Goal: Information Seeking & Learning: Find specific page/section

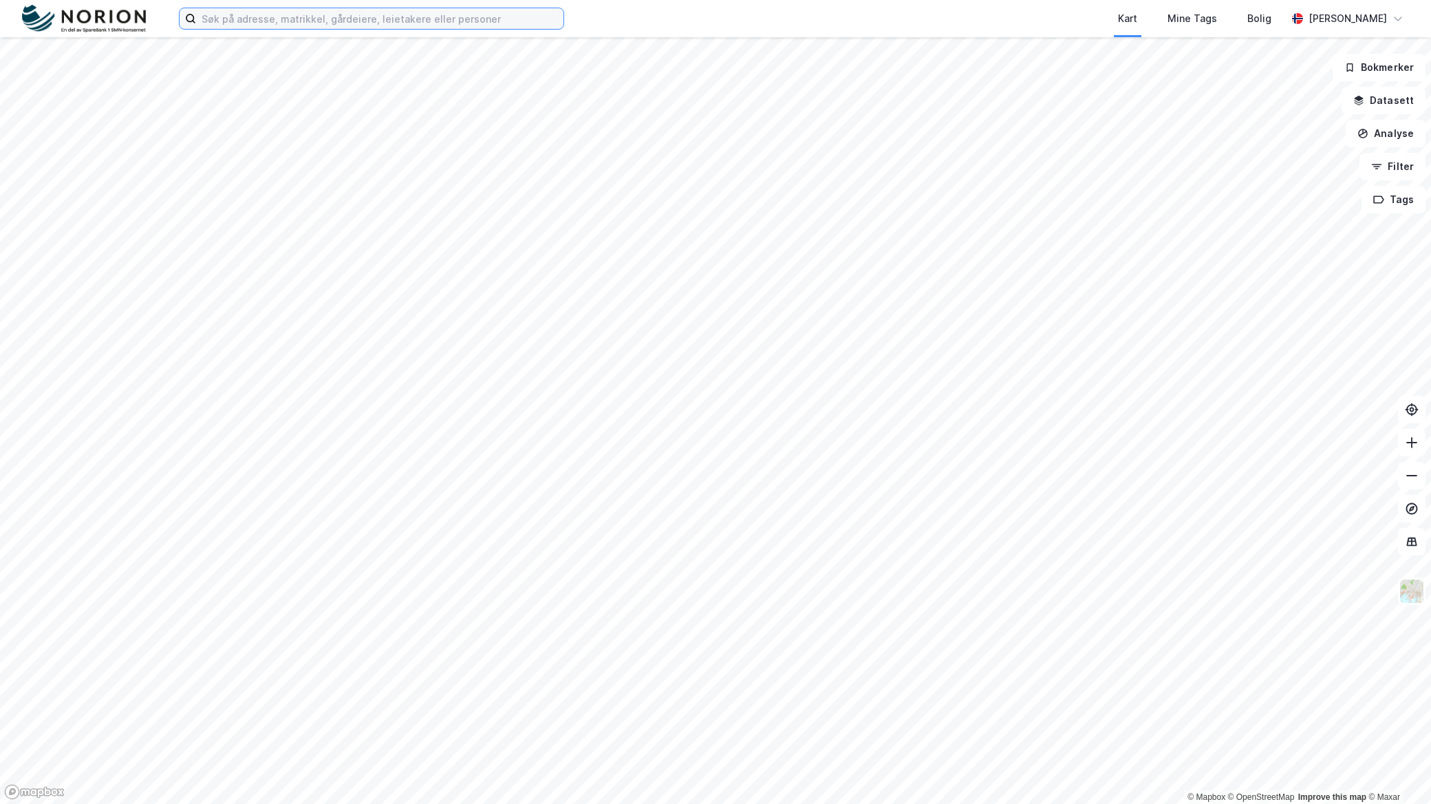
click at [306, 16] on input at bounding box center [379, 18] width 367 height 21
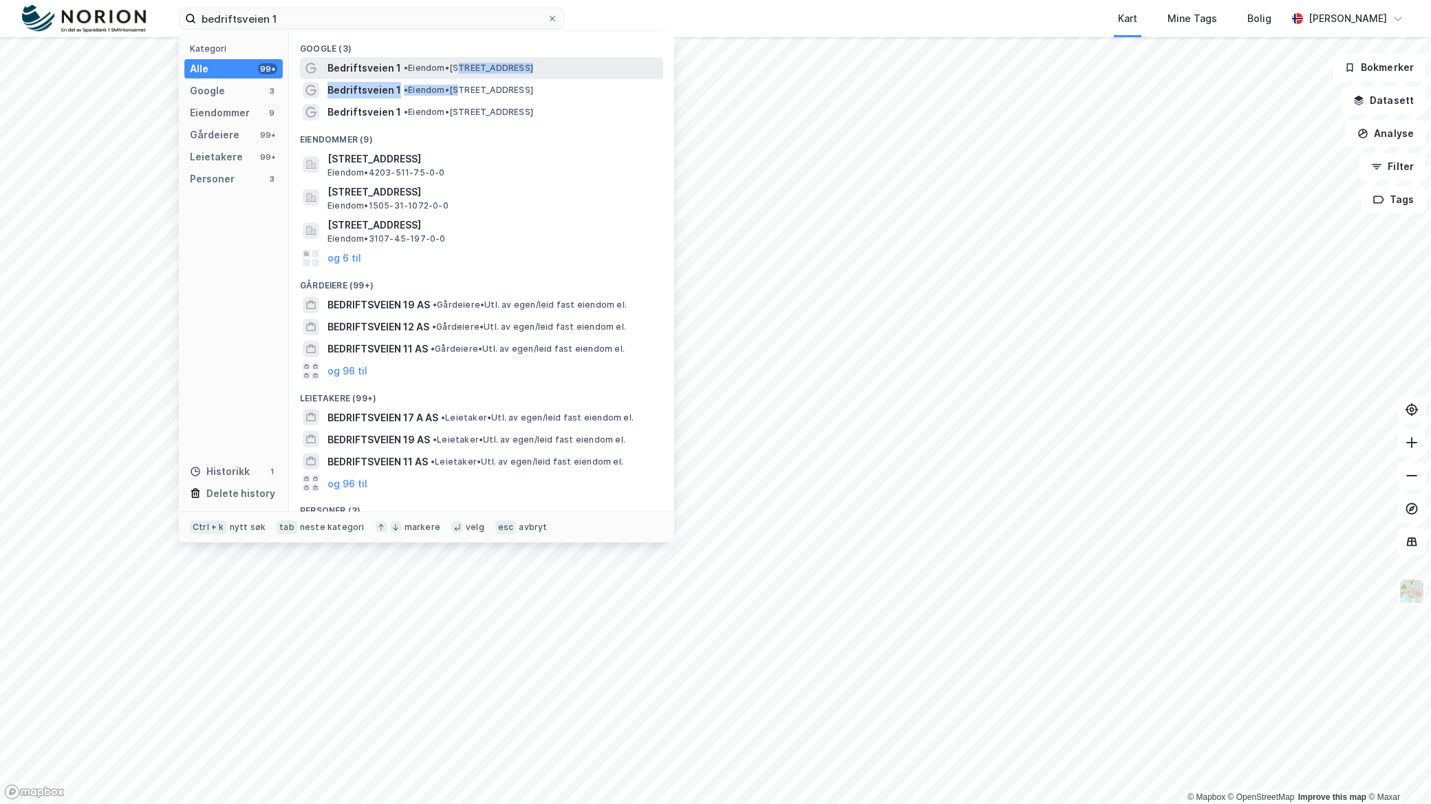
drag, startPoint x: 463, startPoint y: 80, endPoint x: 465, endPoint y: 69, distance: 11.9
click at [465, 69] on div "Google (3) Bedriftsveien 1 • Eiendom • Bedriftsveien 1, 6503 Kristiansund Bedri…" at bounding box center [481, 271] width 385 height 479
click at [465, 69] on span "• Eiendom • Bedriftsveien 1, 6503 Kristiansund" at bounding box center [468, 68] width 129 height 11
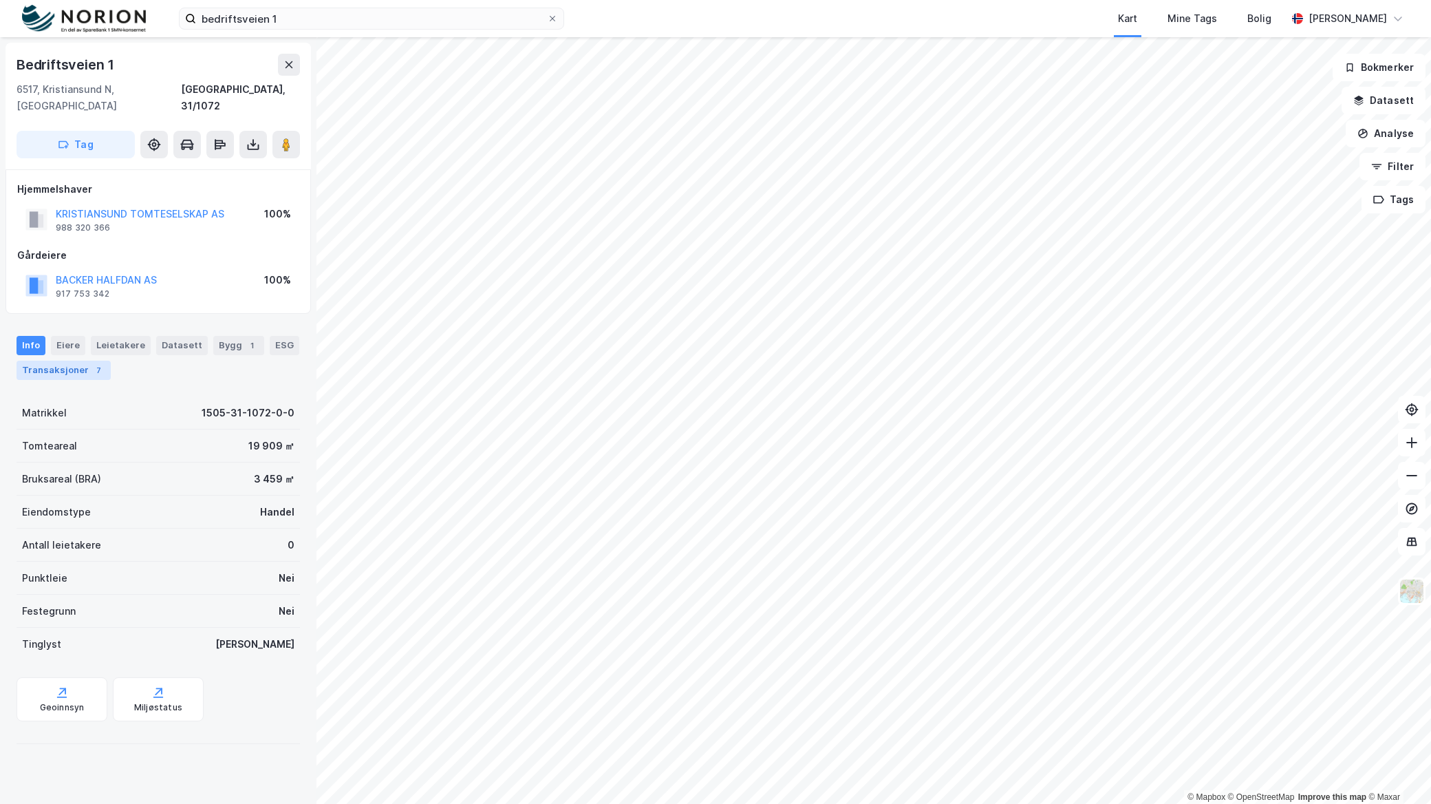
click at [78, 361] on div "Transaksjoner 7" at bounding box center [64, 370] width 94 height 19
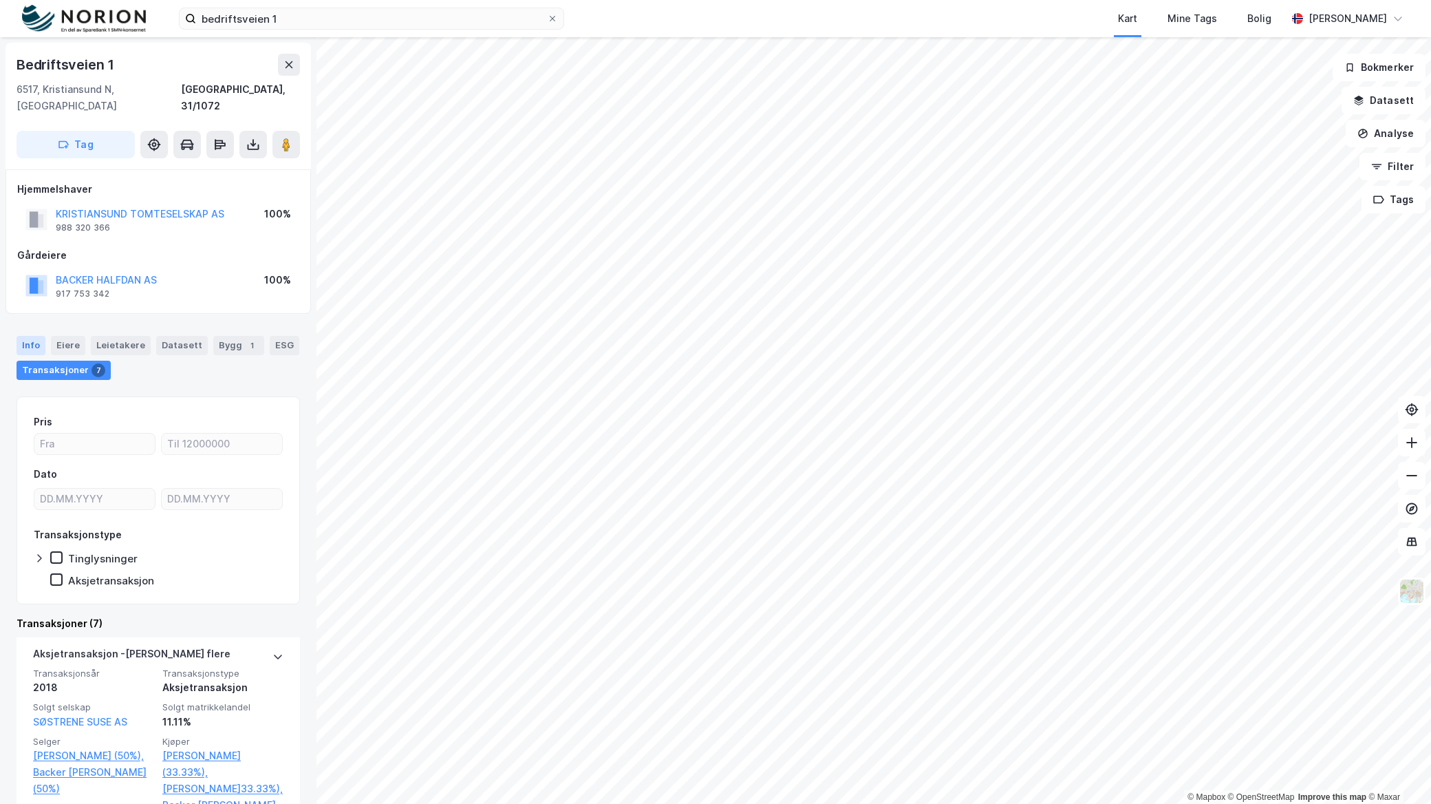
click at [36, 336] on div "Info" at bounding box center [31, 345] width 29 height 19
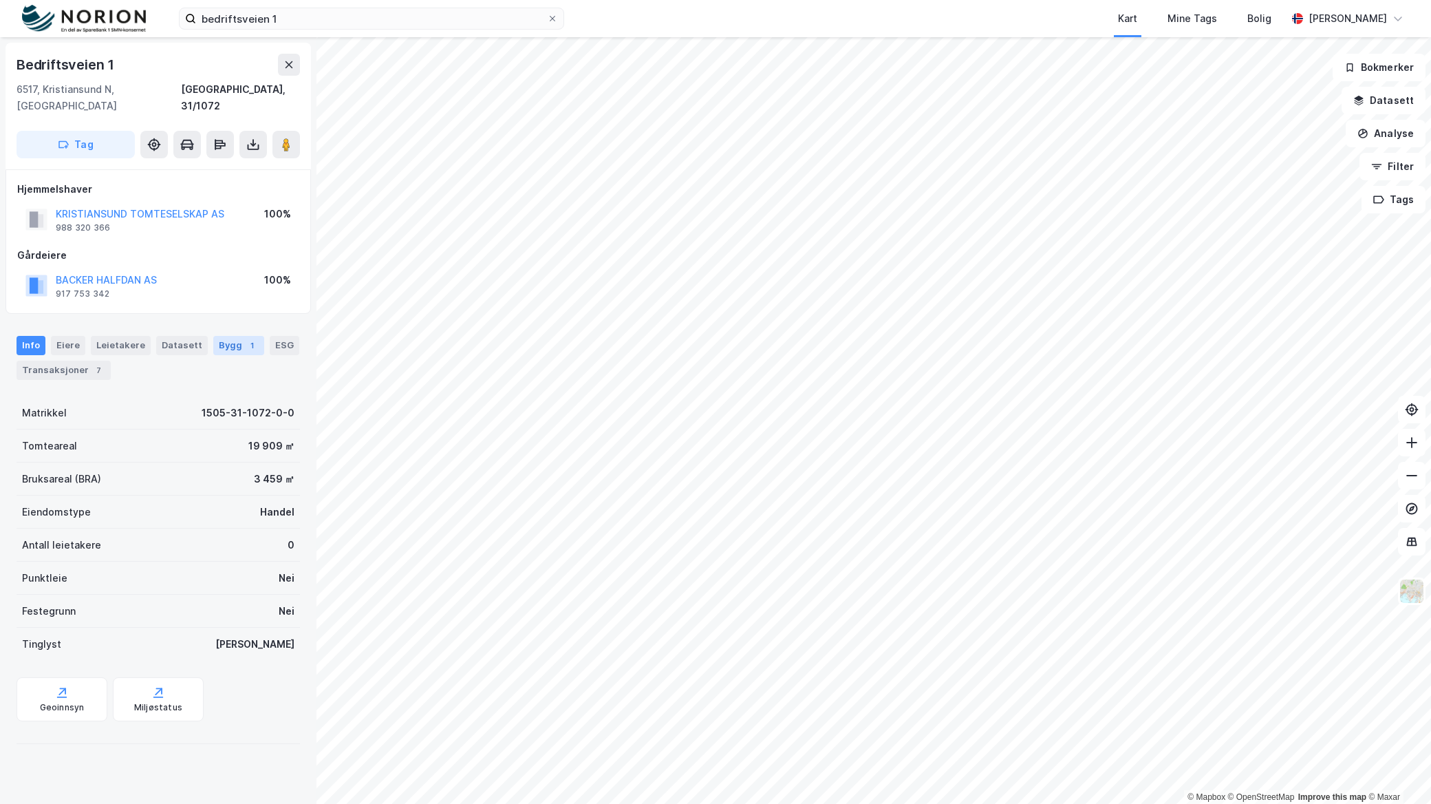
click at [213, 336] on div "Bygg 1" at bounding box center [238, 345] width 51 height 19
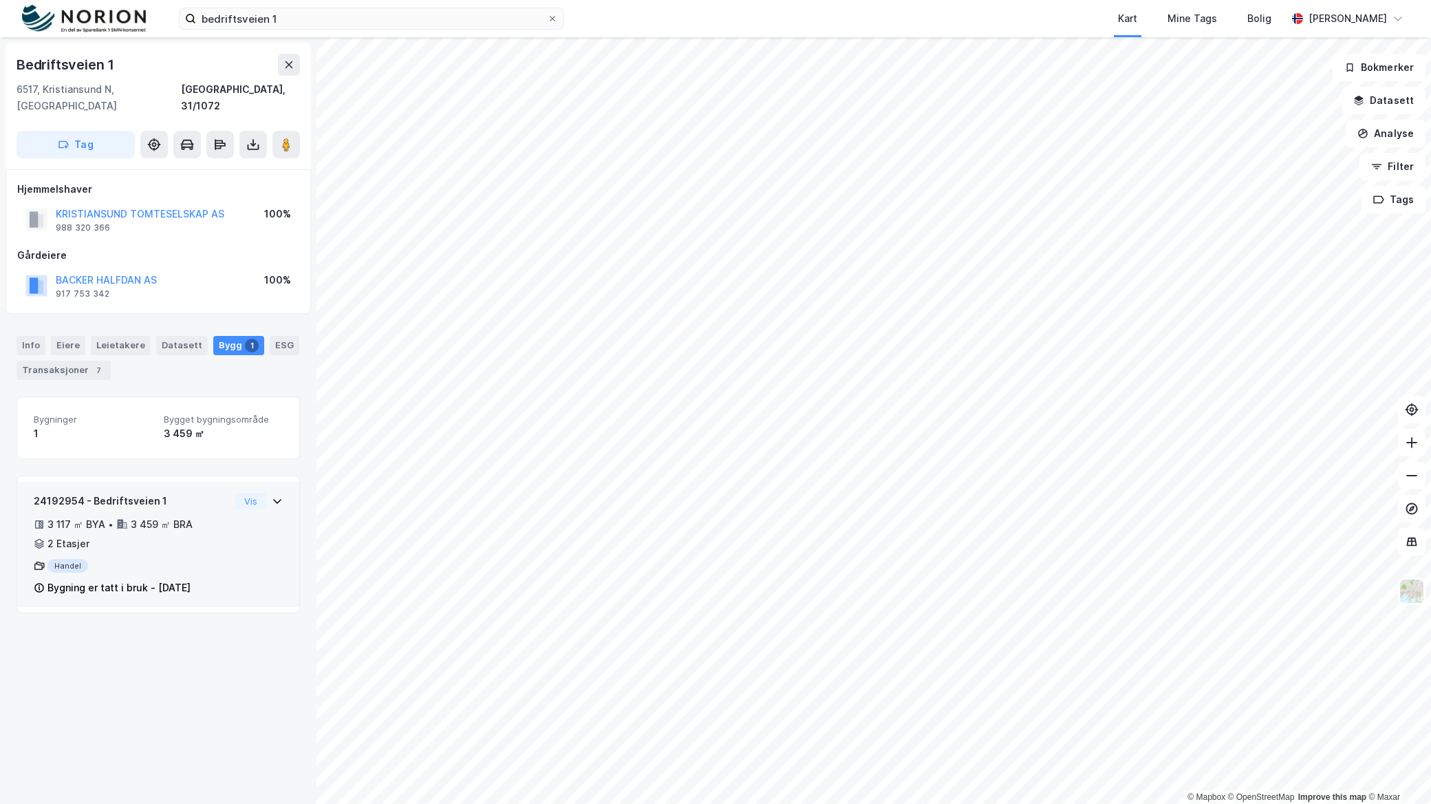
click at [272, 495] on icon at bounding box center [277, 500] width 11 height 11
click at [41, 336] on div "Info" at bounding box center [31, 345] width 29 height 19
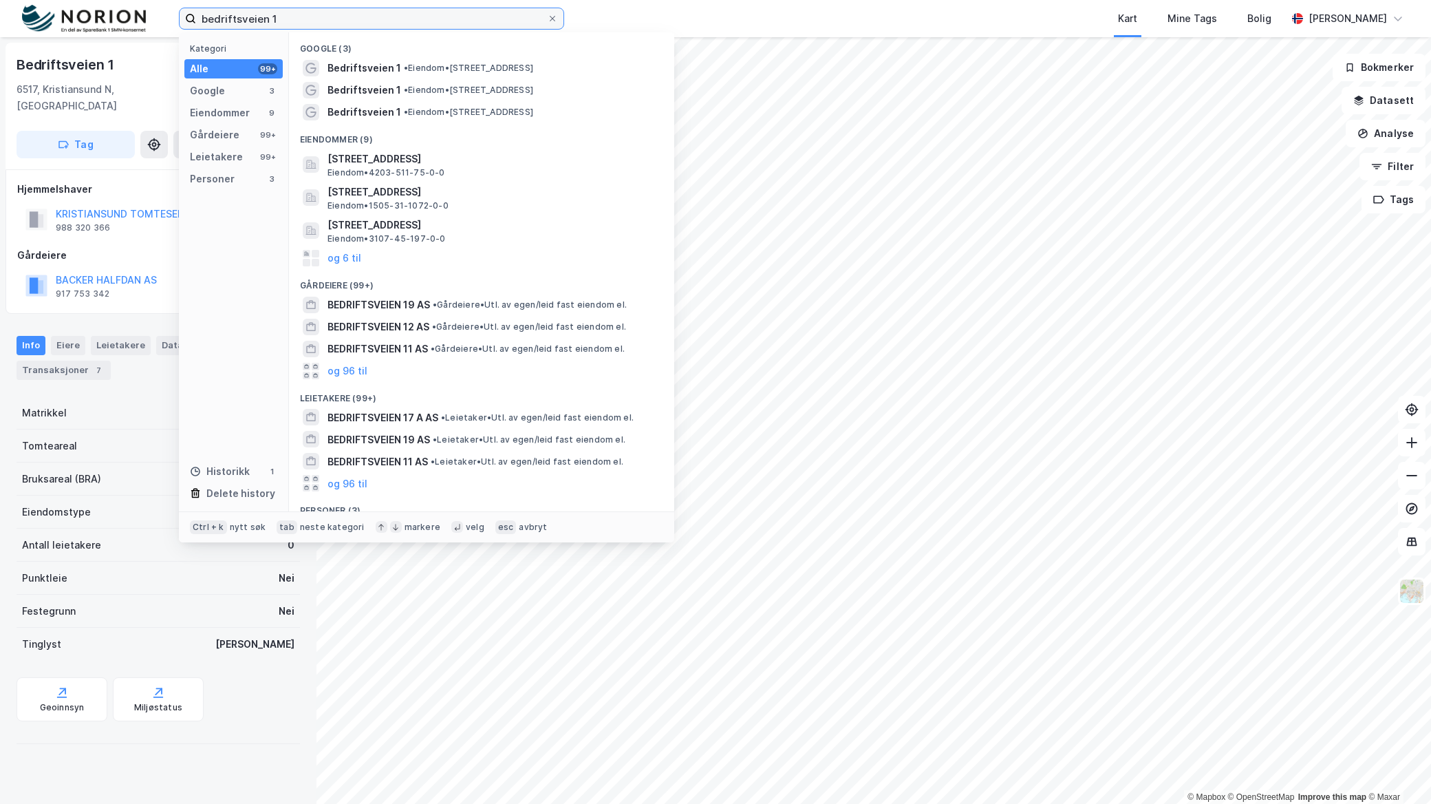
drag, startPoint x: 300, startPoint y: 18, endPoint x: 50, endPoint y: -12, distance: 252.2
click at [50, 0] on html "bedriftsveien 1 Kategori Alle 99+ Google 3 Eiendommer 9 Gårdeiere 99+ Leietaker…" at bounding box center [715, 402] width 1431 height 804
paste input "[STREET_ADDRESS]"
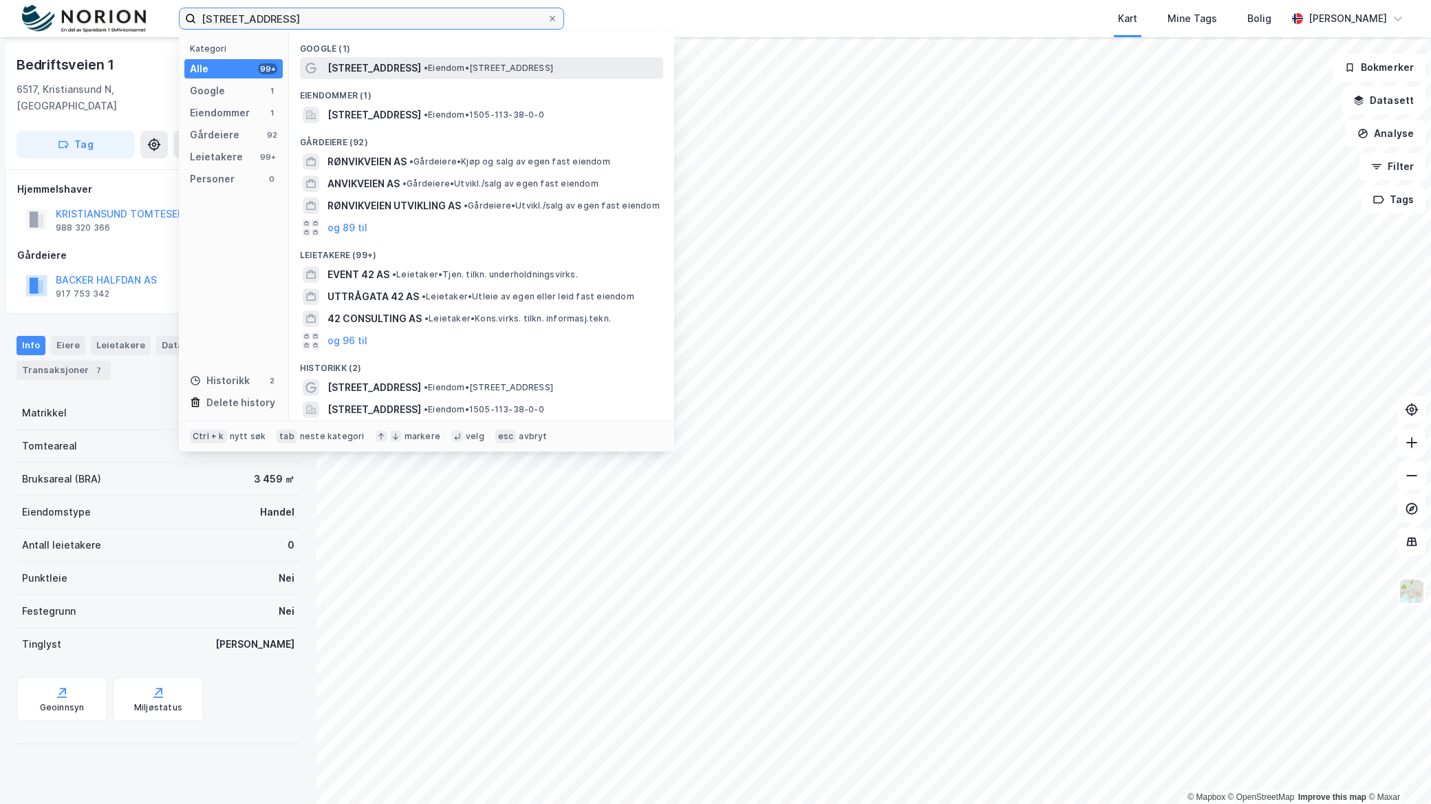
type input "[STREET_ADDRESS]"
click at [353, 69] on span "[STREET_ADDRESS]" at bounding box center [375, 68] width 94 height 17
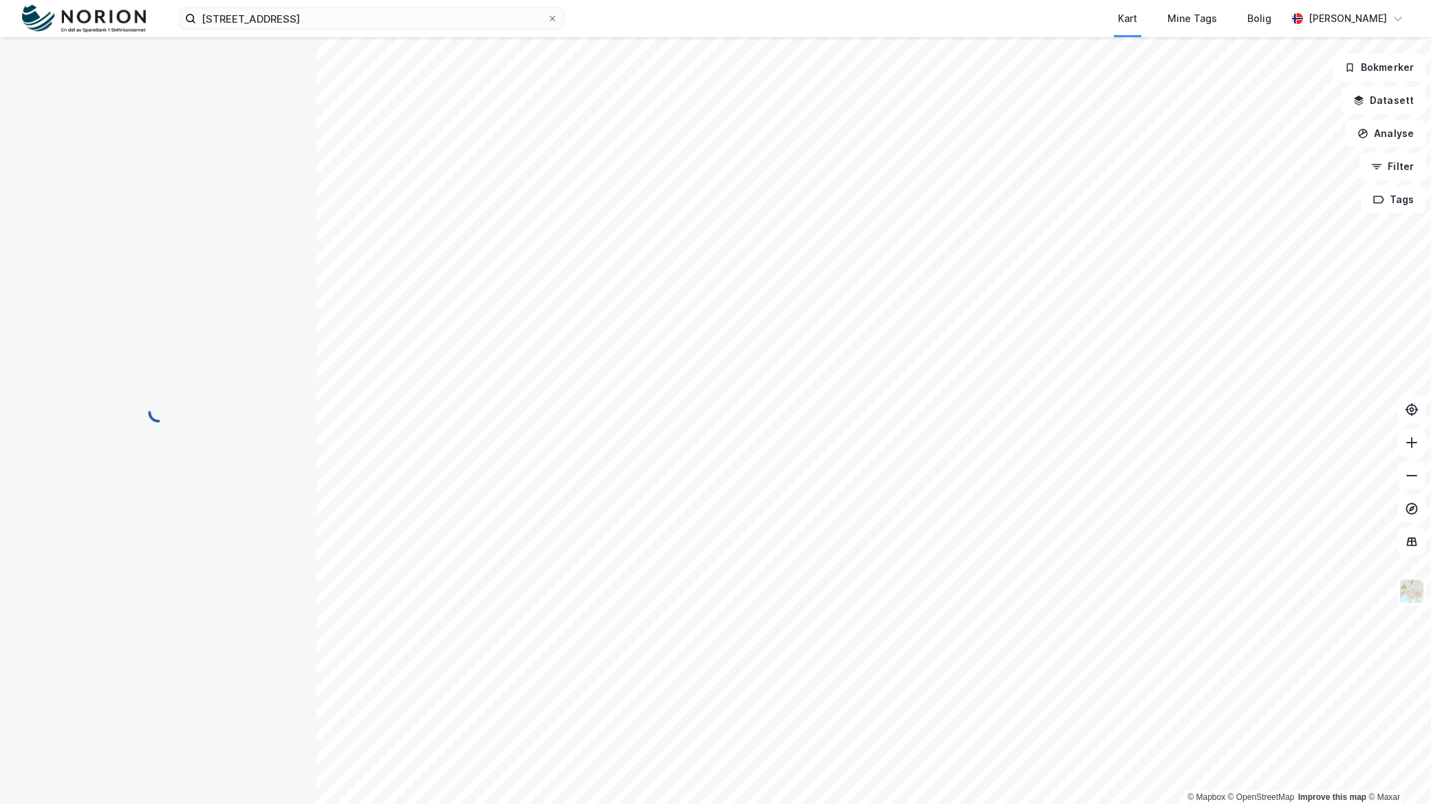
scroll to position [1, 0]
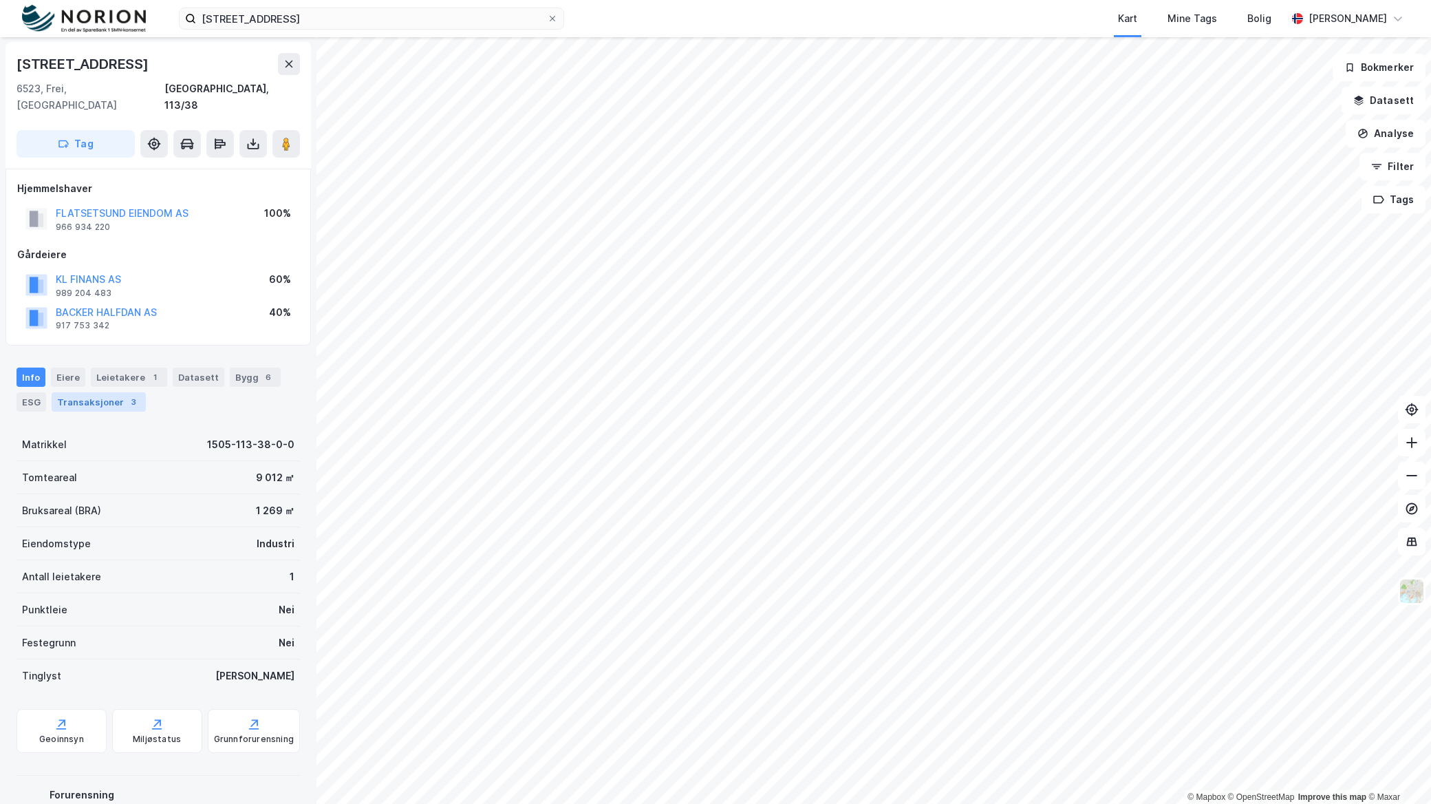
click at [119, 392] on div "Transaksjoner 3" at bounding box center [99, 401] width 94 height 19
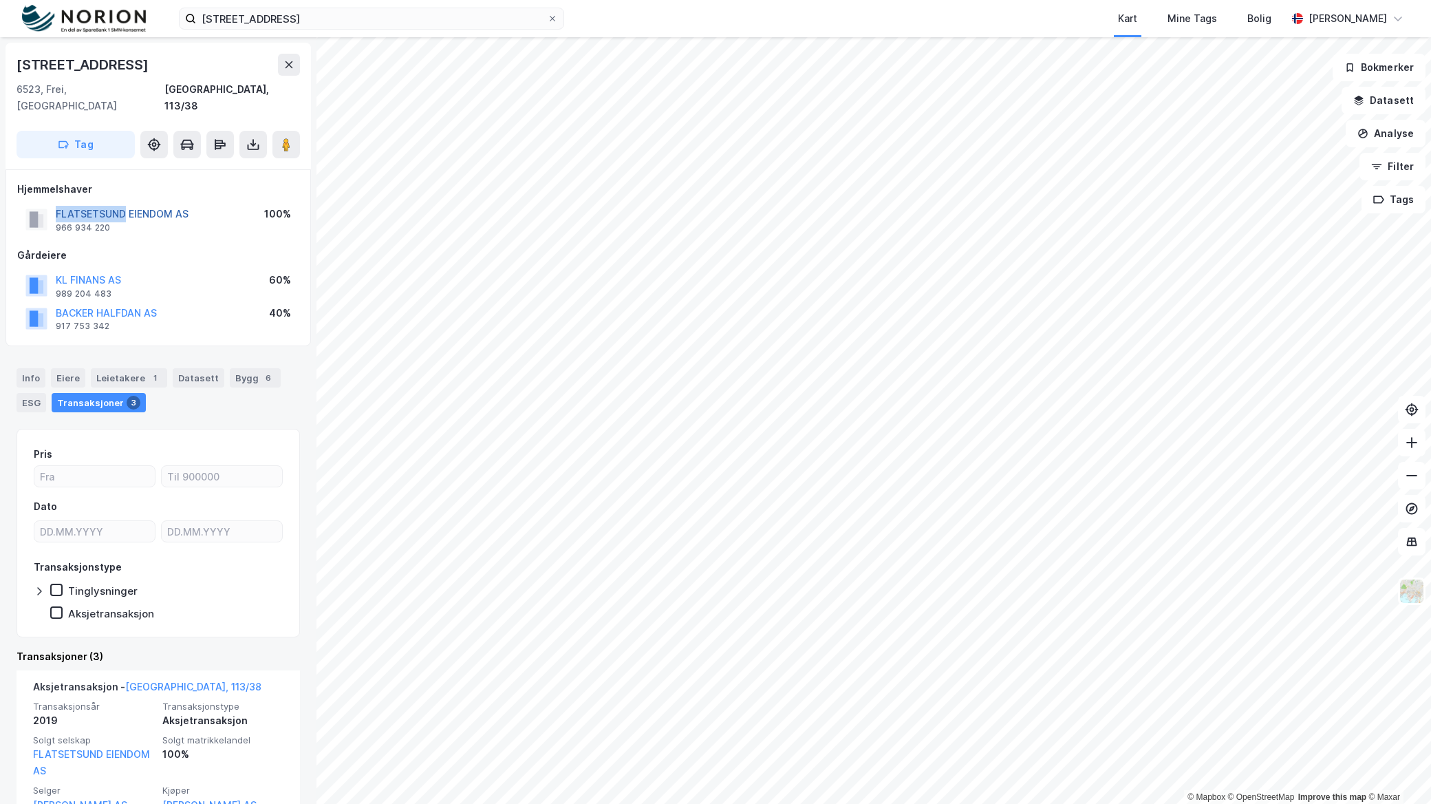
drag, startPoint x: 49, startPoint y: 191, endPoint x: 125, endPoint y: 195, distance: 75.8
click at [125, 206] on div "FLATSETSUND EIENDOM AS 966 934 220" at bounding box center [106, 220] width 163 height 28
copy button "FLATSETSUND"
click at [0, 0] on button "FLATSETSUND EIENDOM AS" at bounding box center [0, 0] width 0 height 0
click at [42, 368] on div "Info" at bounding box center [31, 377] width 29 height 19
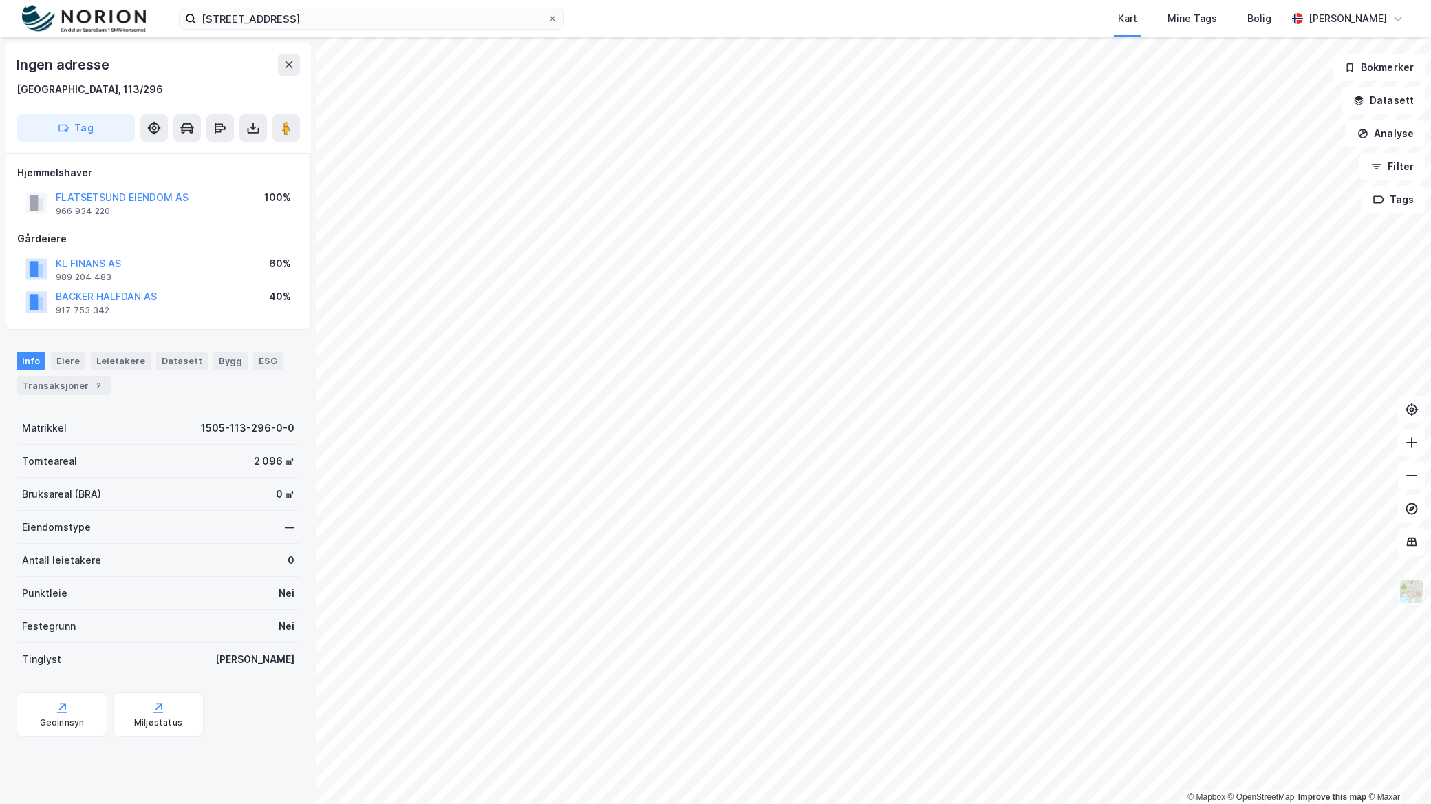
click at [1423, 596] on img at bounding box center [1412, 591] width 26 height 26
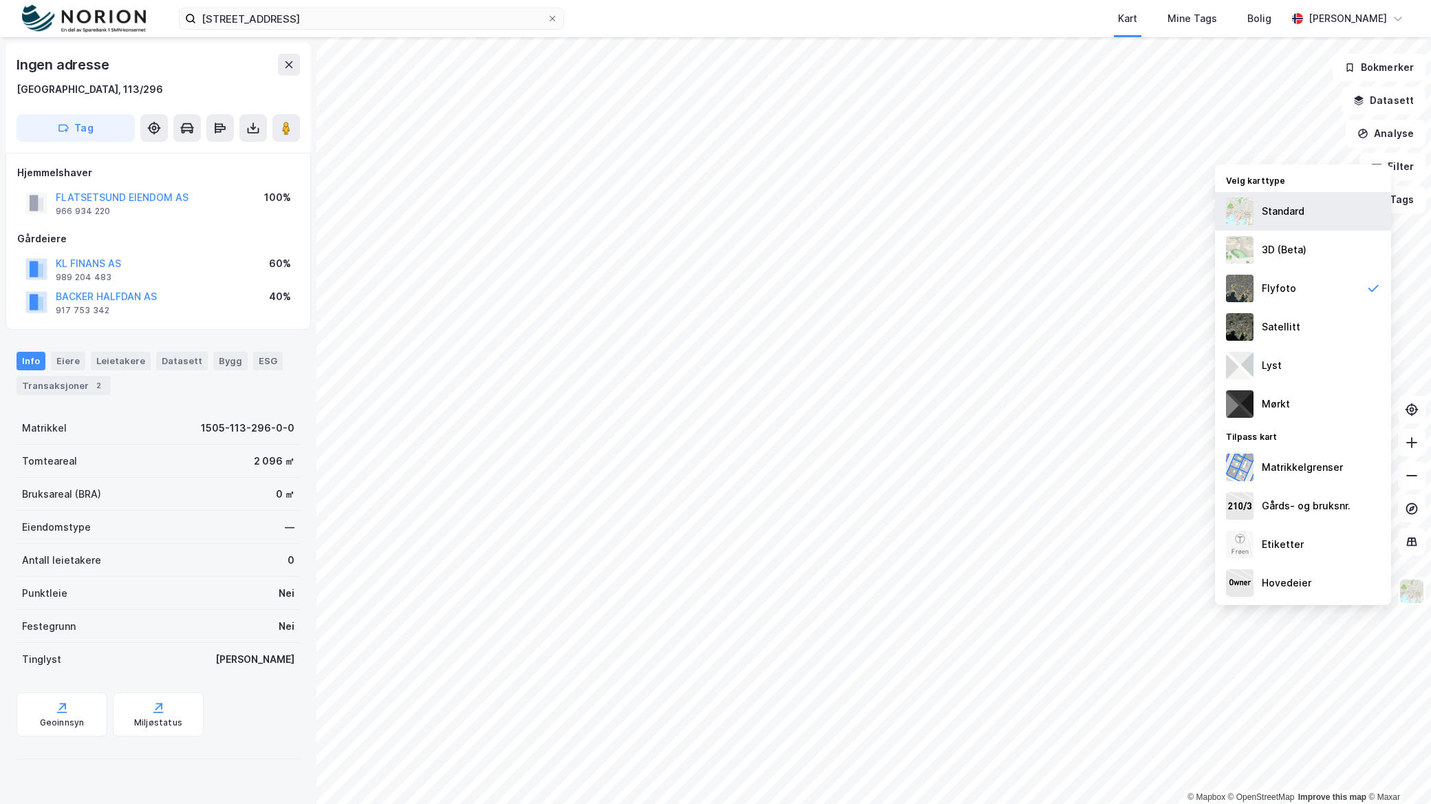
click at [1294, 216] on div "Standard" at bounding box center [1283, 211] width 43 height 17
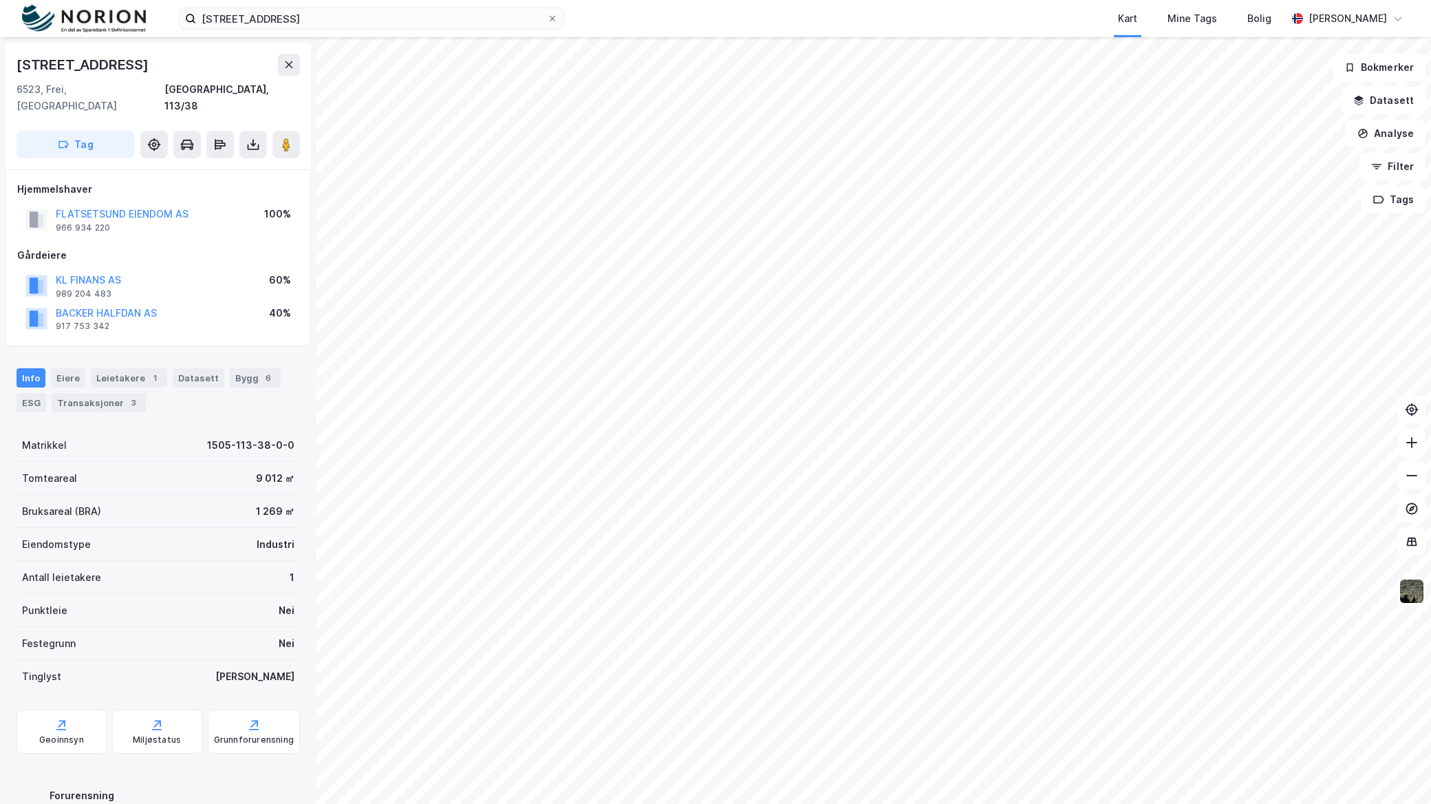
scroll to position [1, 0]
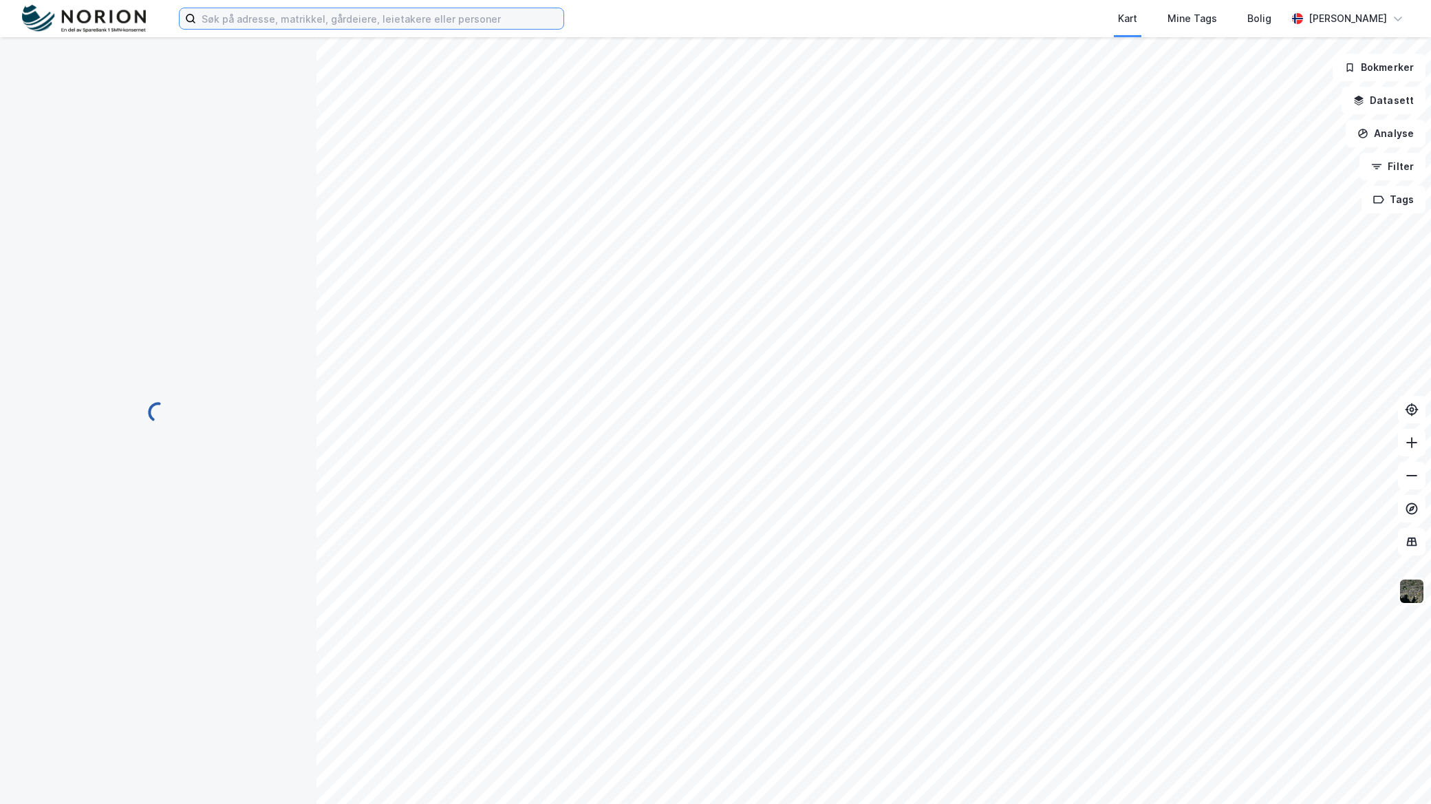
click at [489, 21] on input at bounding box center [379, 18] width 367 height 21
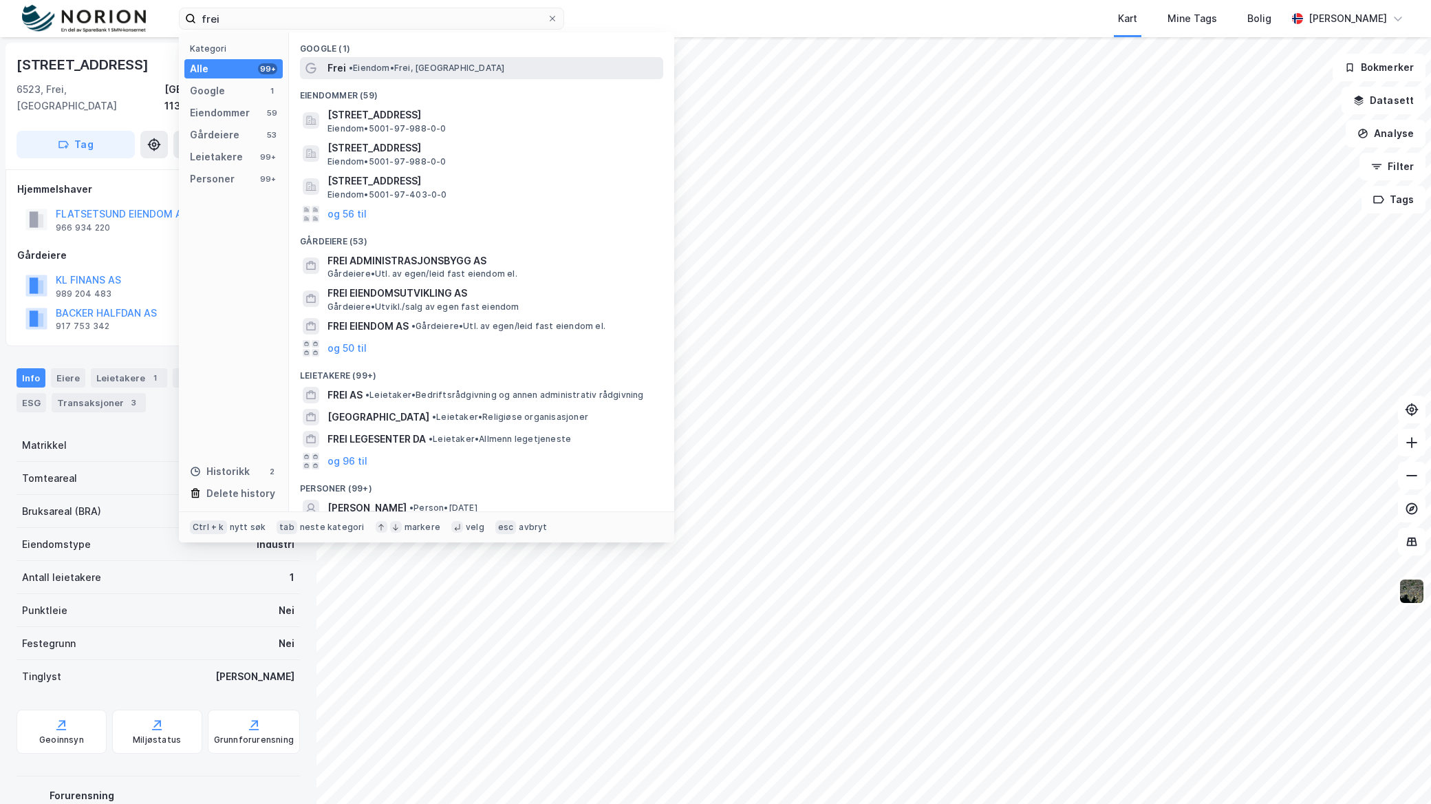
click at [471, 74] on div "[PERSON_NAME], [GEOGRAPHIC_DATA]" at bounding box center [494, 68] width 333 height 17
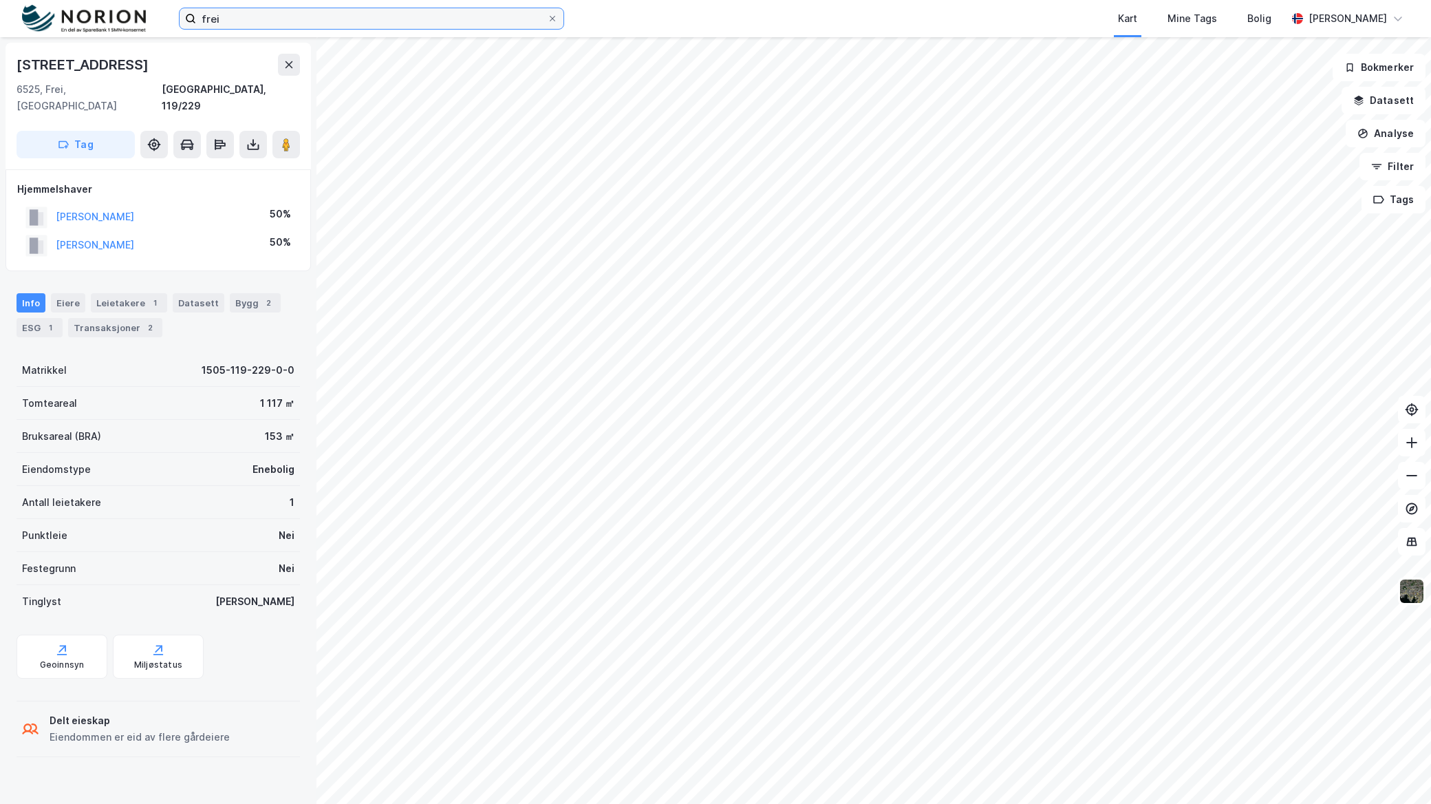
click at [329, 26] on input "frei" at bounding box center [371, 18] width 351 height 21
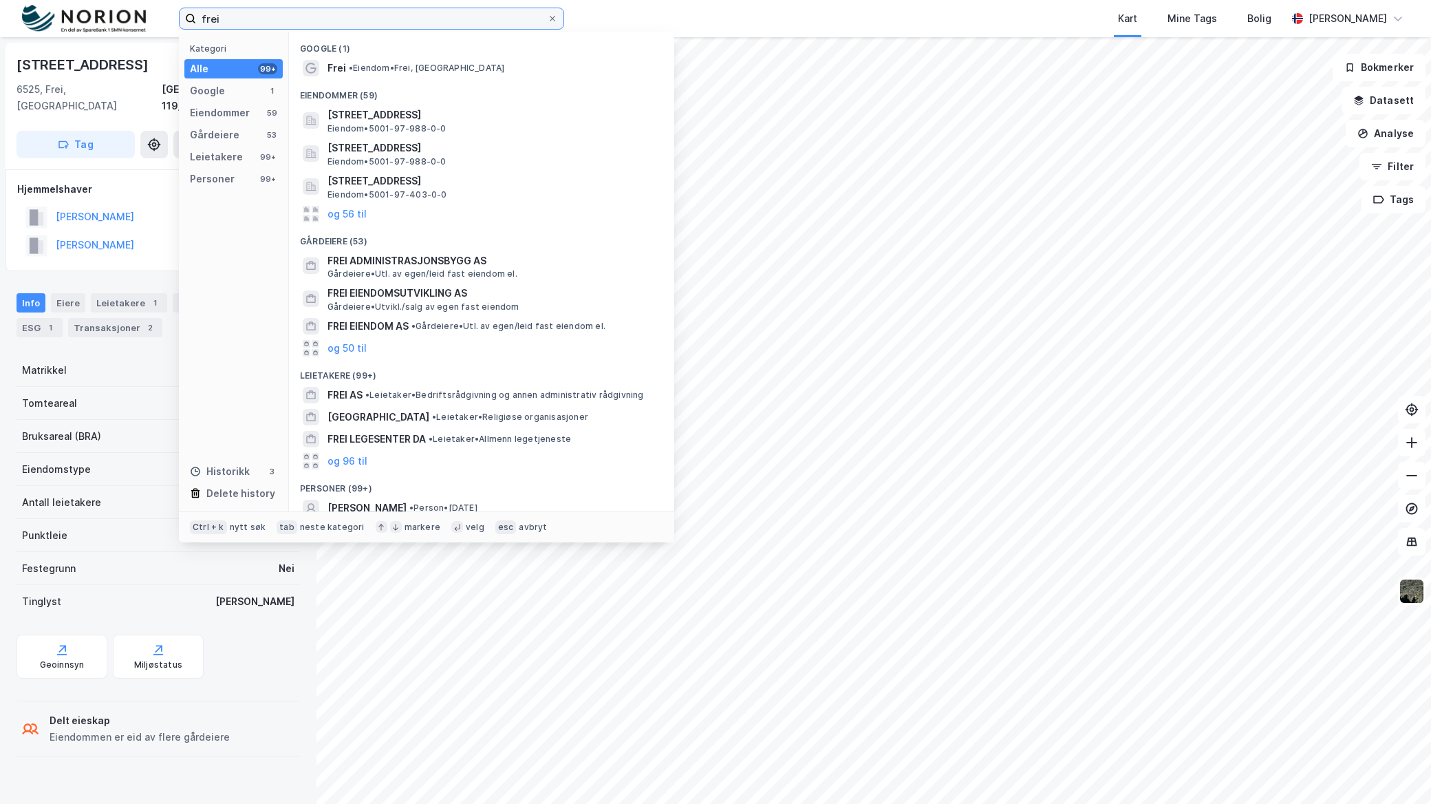
drag, startPoint x: 424, startPoint y: 17, endPoint x: 50, endPoint y: 14, distance: 373.6
click at [50, 14] on div "frei Kategori Alle 99+ Google 1 Eiendommer 59 Gårdeiere 53 Leietakere 99+ Perso…" at bounding box center [715, 18] width 1431 height 37
click at [367, 12] on input "frei" at bounding box center [371, 18] width 351 height 21
drag, startPoint x: 374, startPoint y: 19, endPoint x: 151, endPoint y: 25, distance: 222.3
click at [151, 25] on div "frei Kategori Alle 99+ Google 1 Eiendommer 59 Gårdeiere 53 Leietakere 99+ Perso…" at bounding box center [715, 18] width 1431 height 37
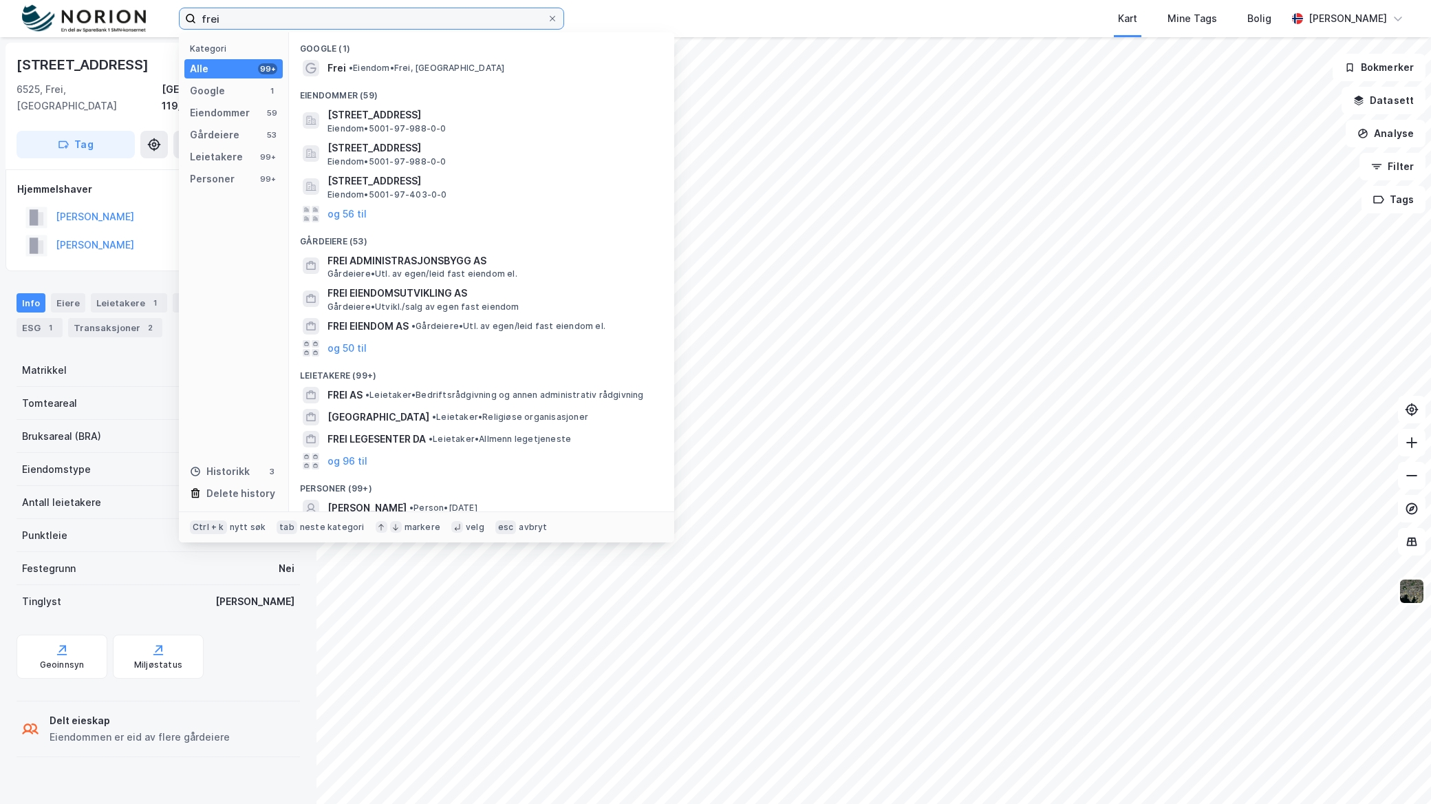
paste input "[STREET_ADDRESS]"
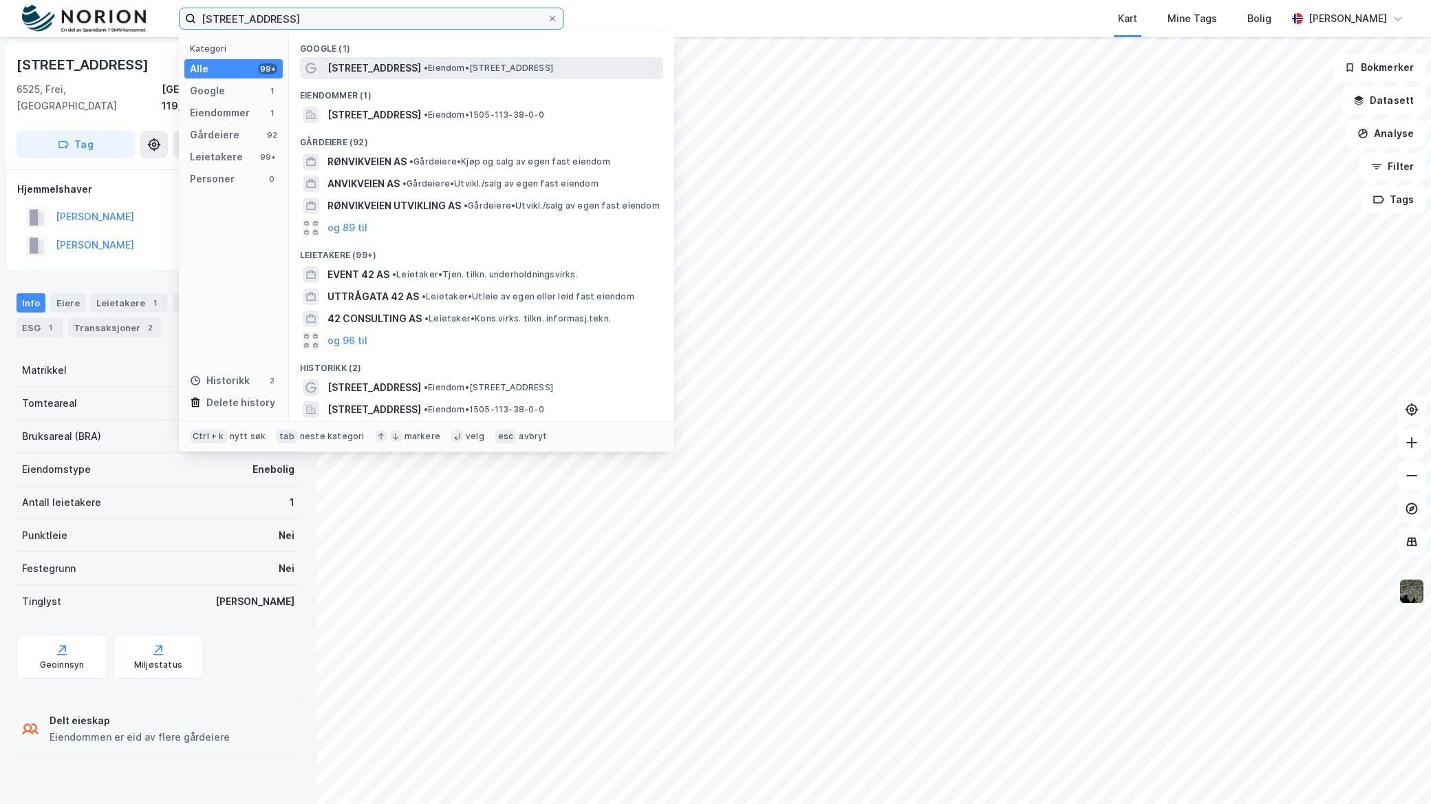
type input "[STREET_ADDRESS]"
click at [392, 78] on div "[STREET_ADDRESS] • Eiendom • [STREET_ADDRESS]" at bounding box center [481, 68] width 363 height 22
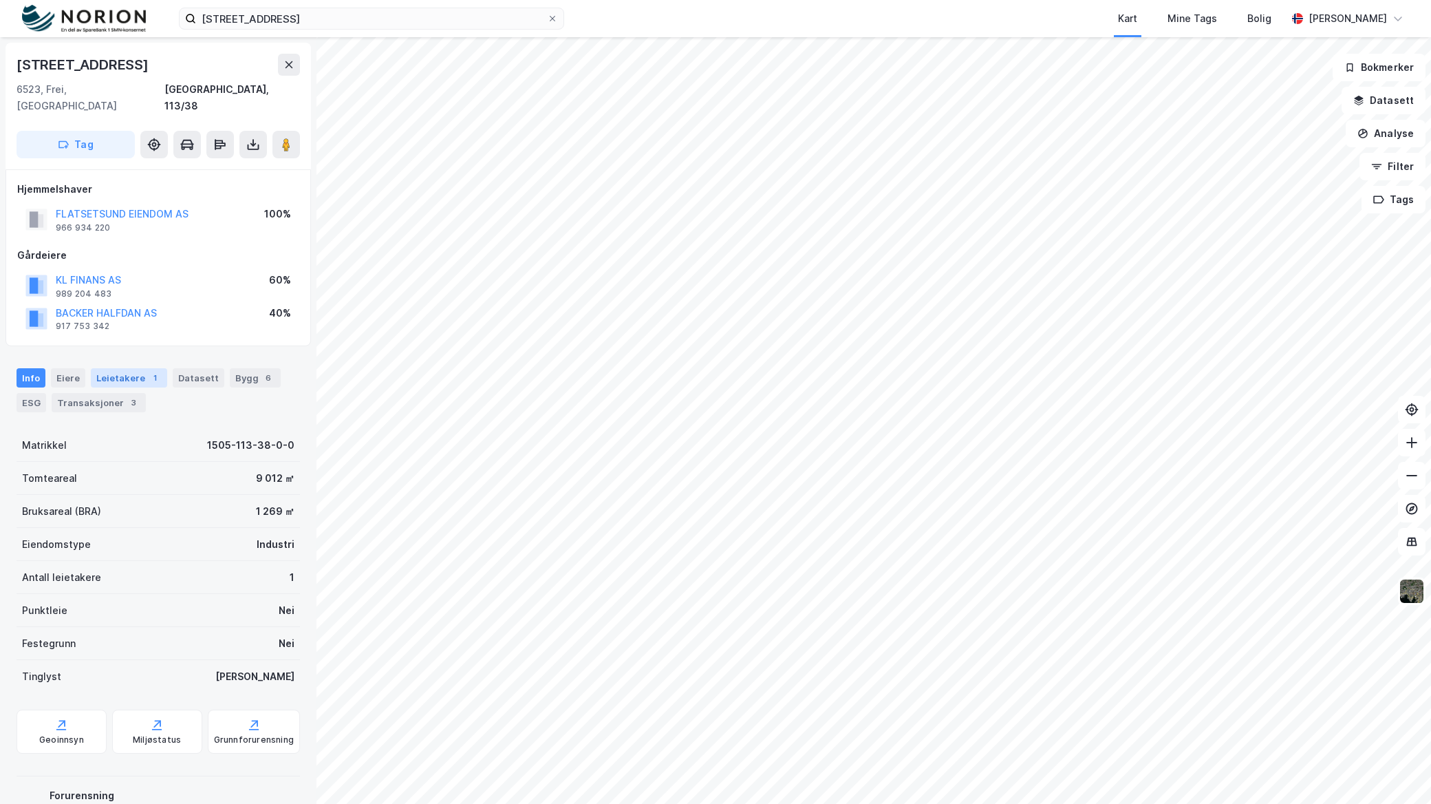
click at [124, 368] on div "Leietakere 1" at bounding box center [129, 377] width 76 height 19
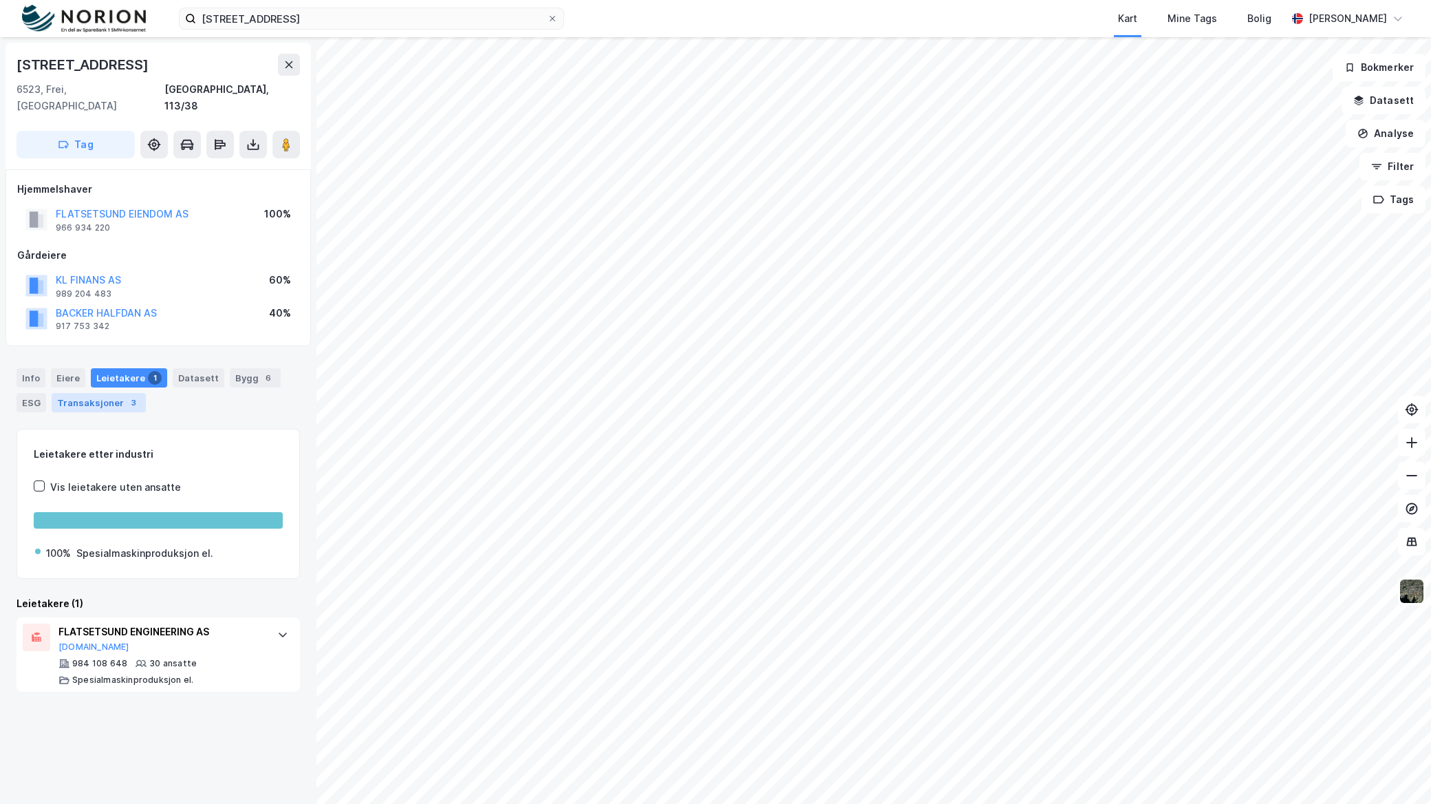
click at [131, 394] on div "Transaksjoner 3" at bounding box center [99, 402] width 94 height 19
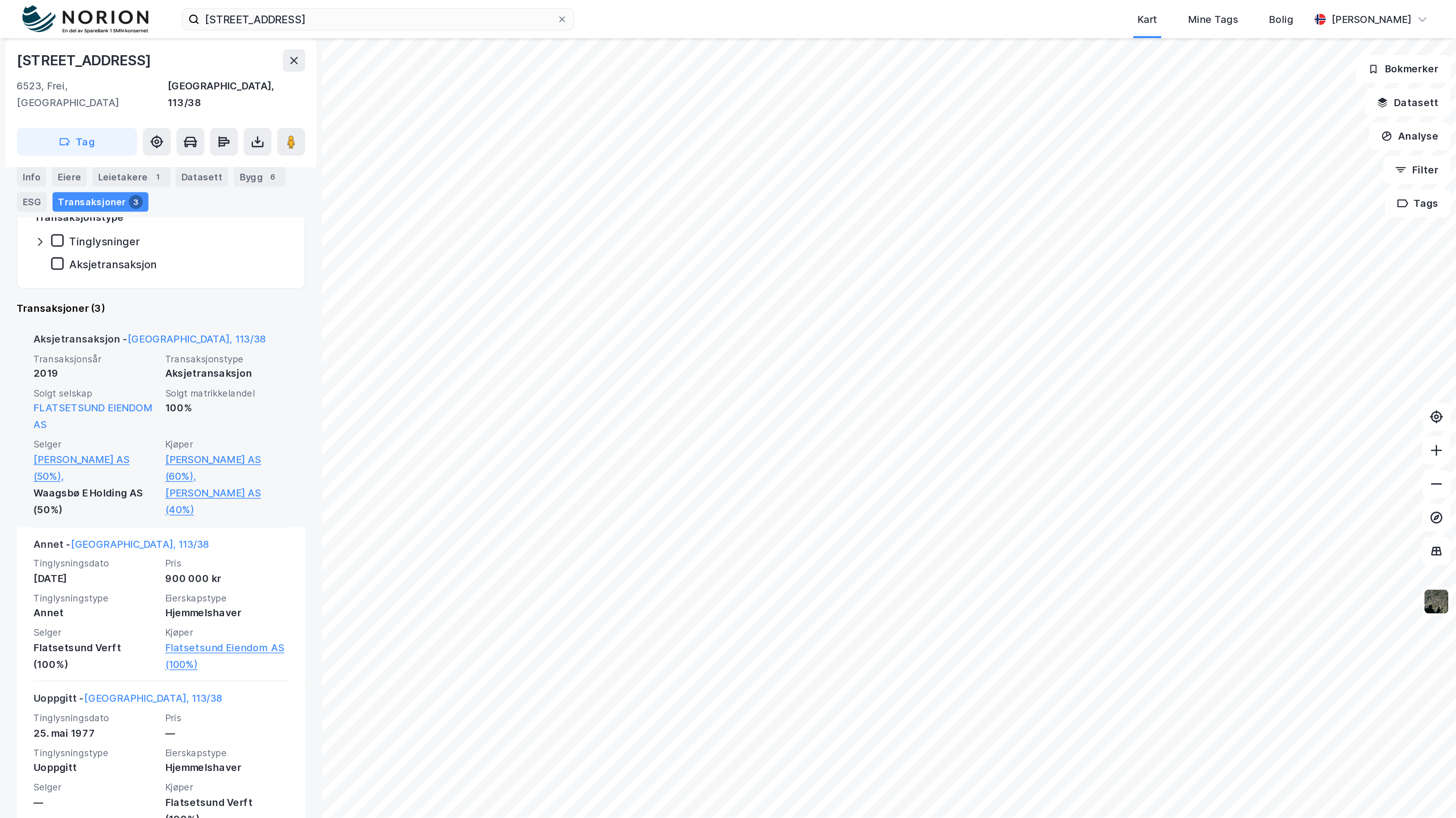
scroll to position [156, 0]
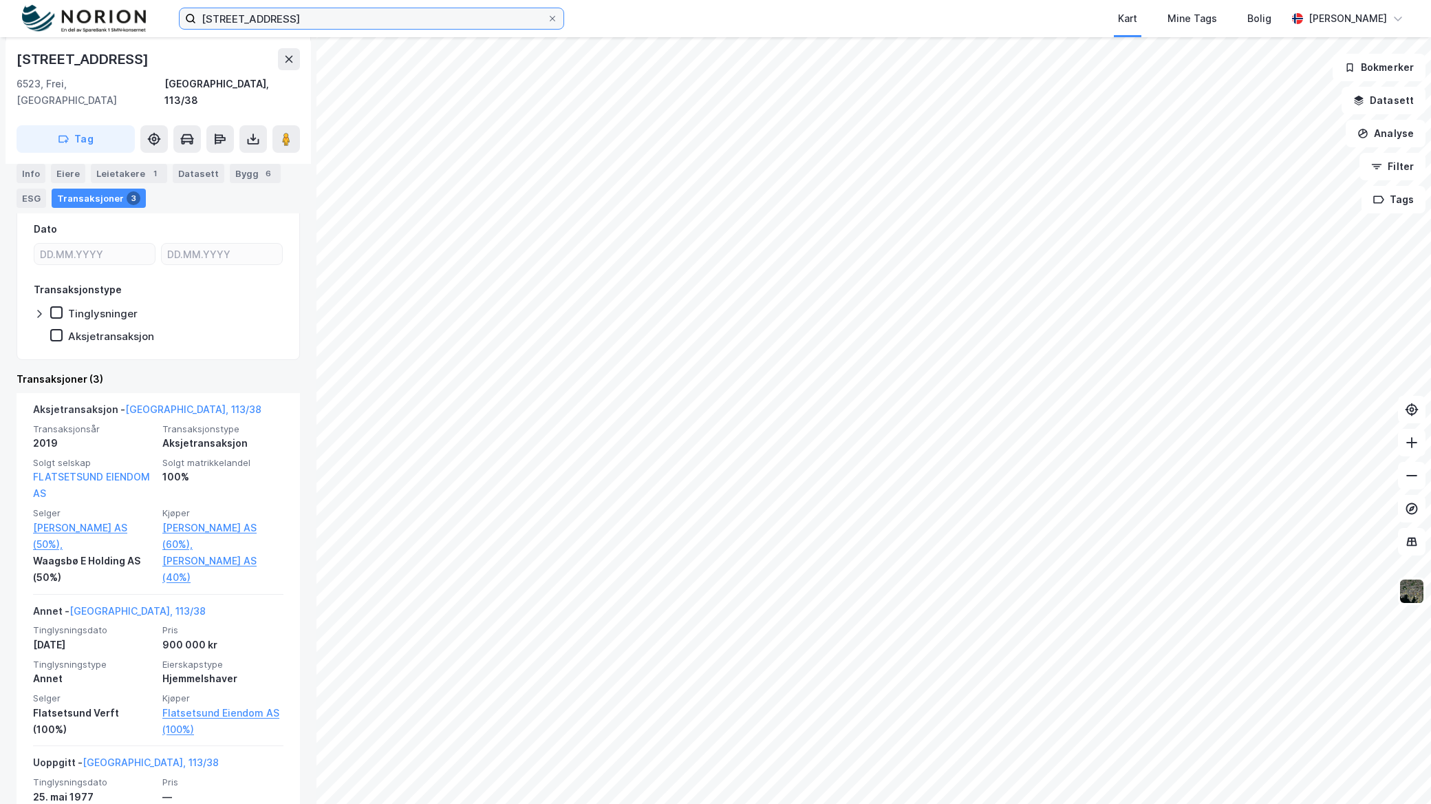
click at [319, 19] on input "[STREET_ADDRESS]" at bounding box center [371, 18] width 351 height 21
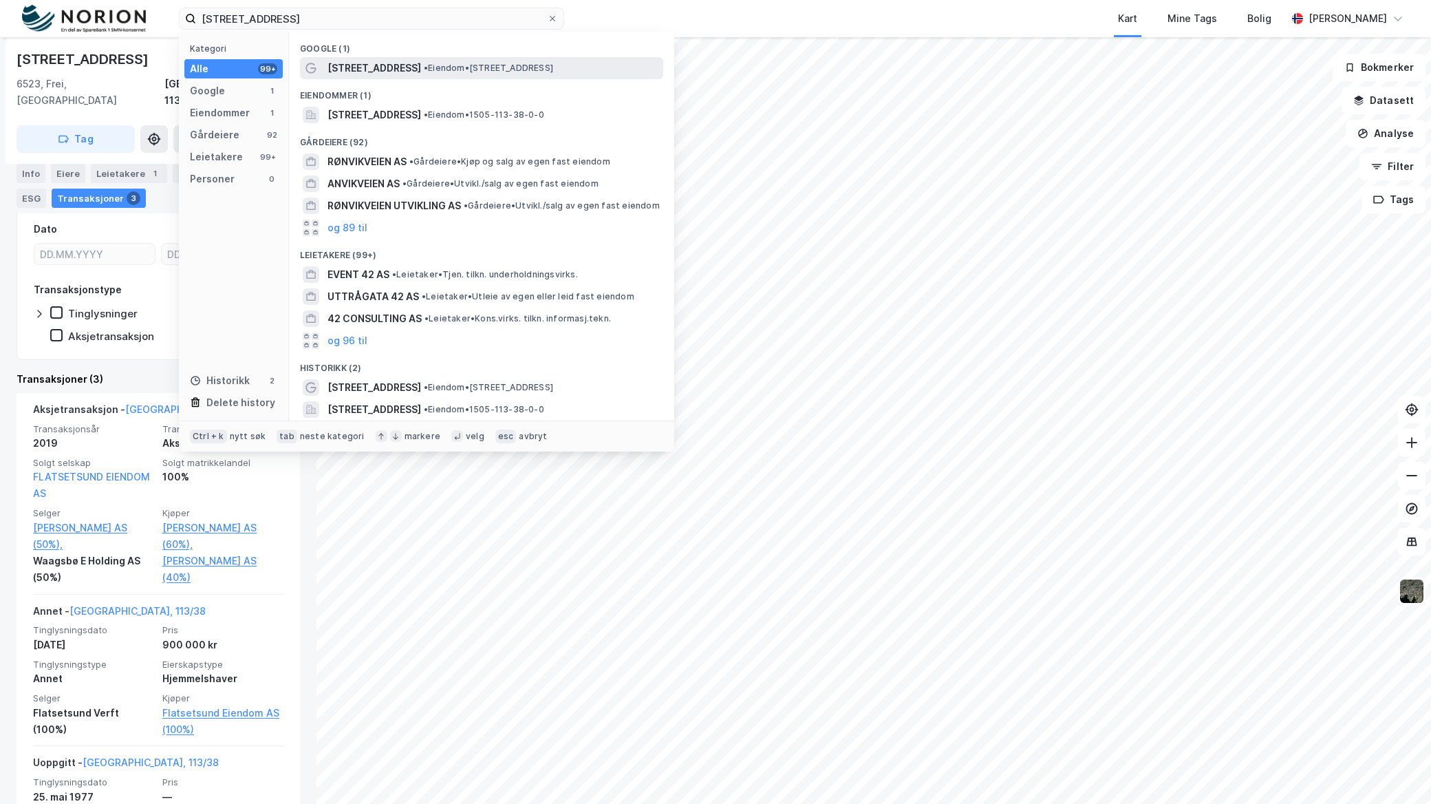
click at [372, 69] on span "[STREET_ADDRESS]" at bounding box center [375, 68] width 94 height 17
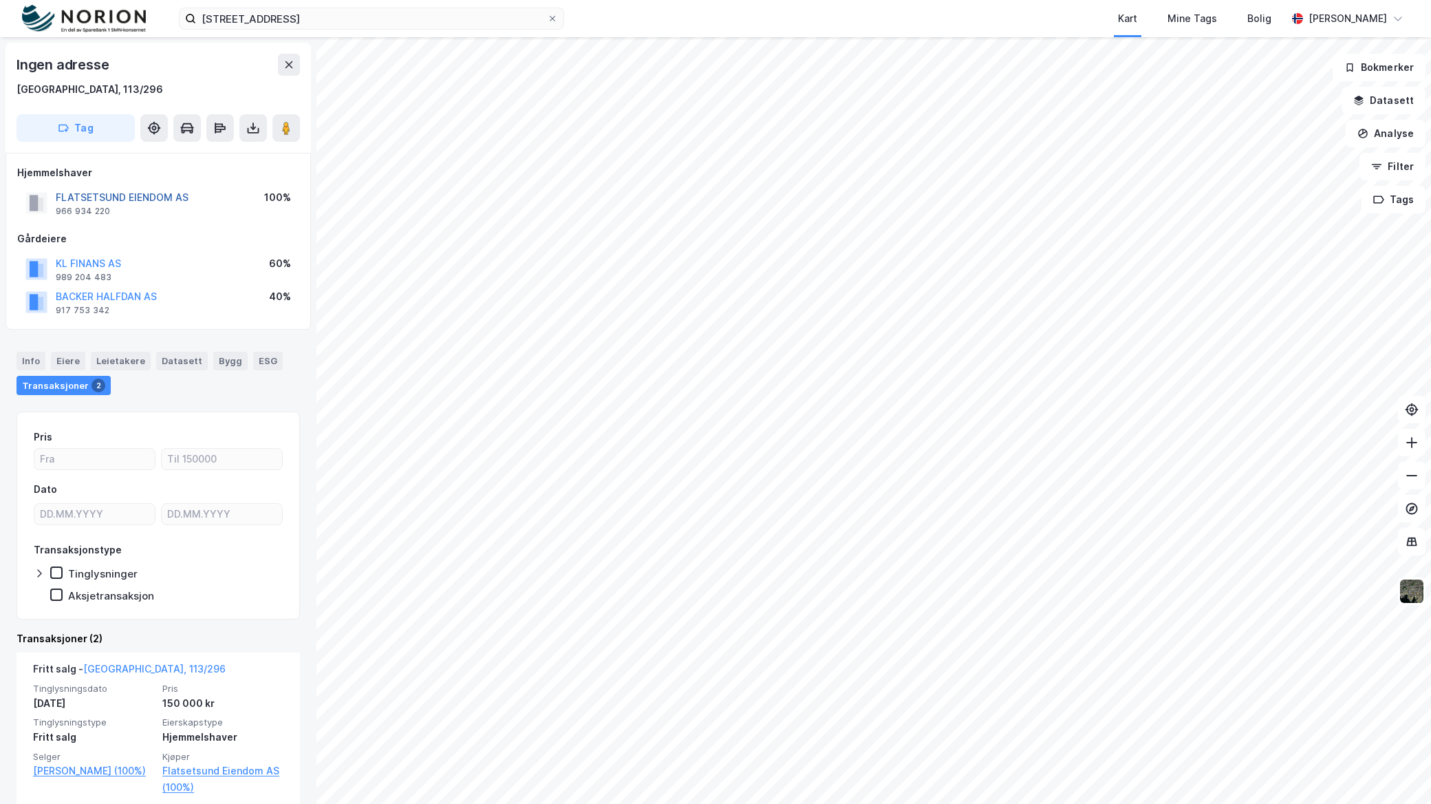
click at [0, 0] on button "FLATSETSUND EIENDOM AS" at bounding box center [0, 0] width 0 height 0
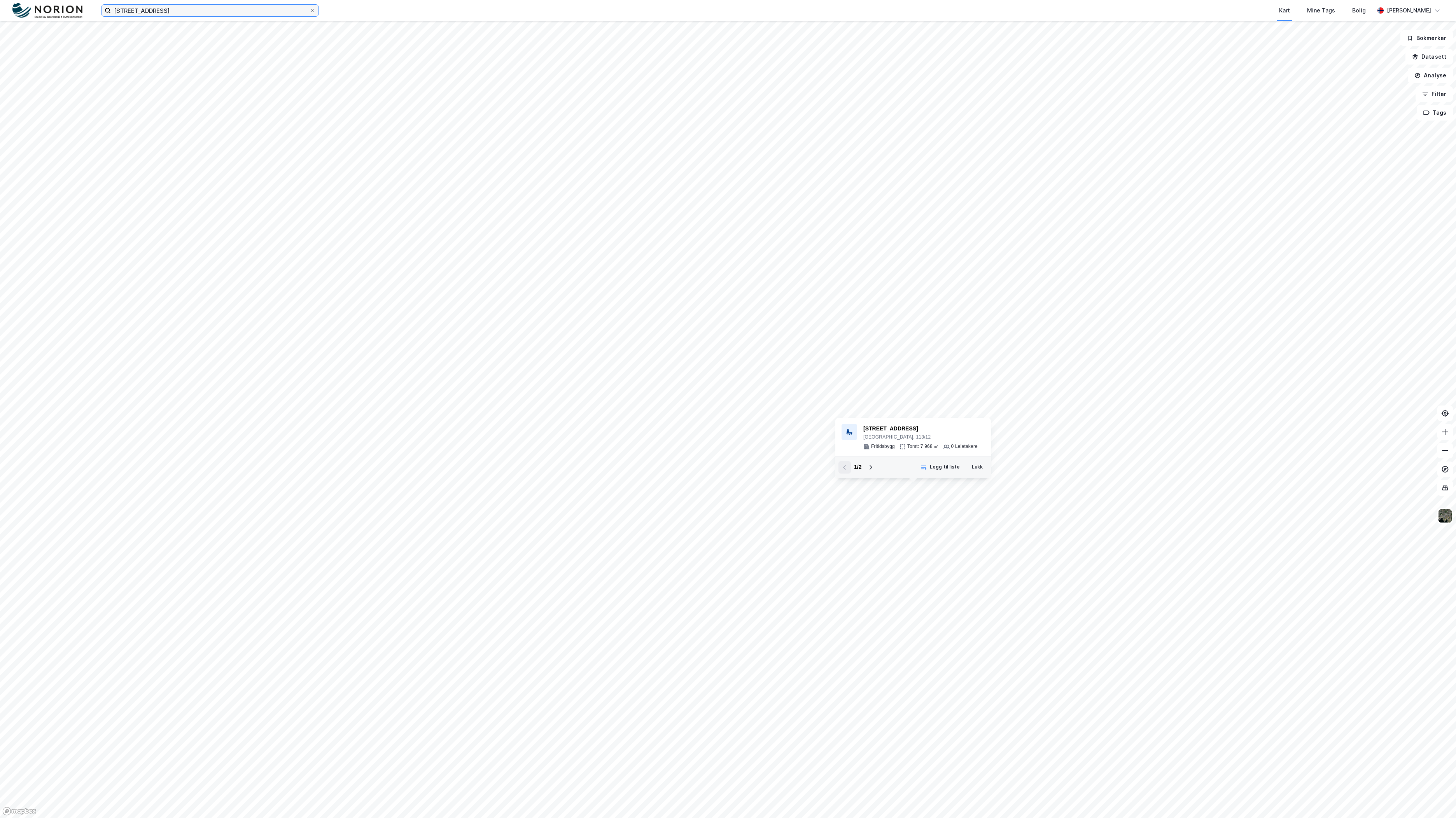
click at [281, 5] on input "[STREET_ADDRESS]" at bounding box center [210, 10] width 198 height 12
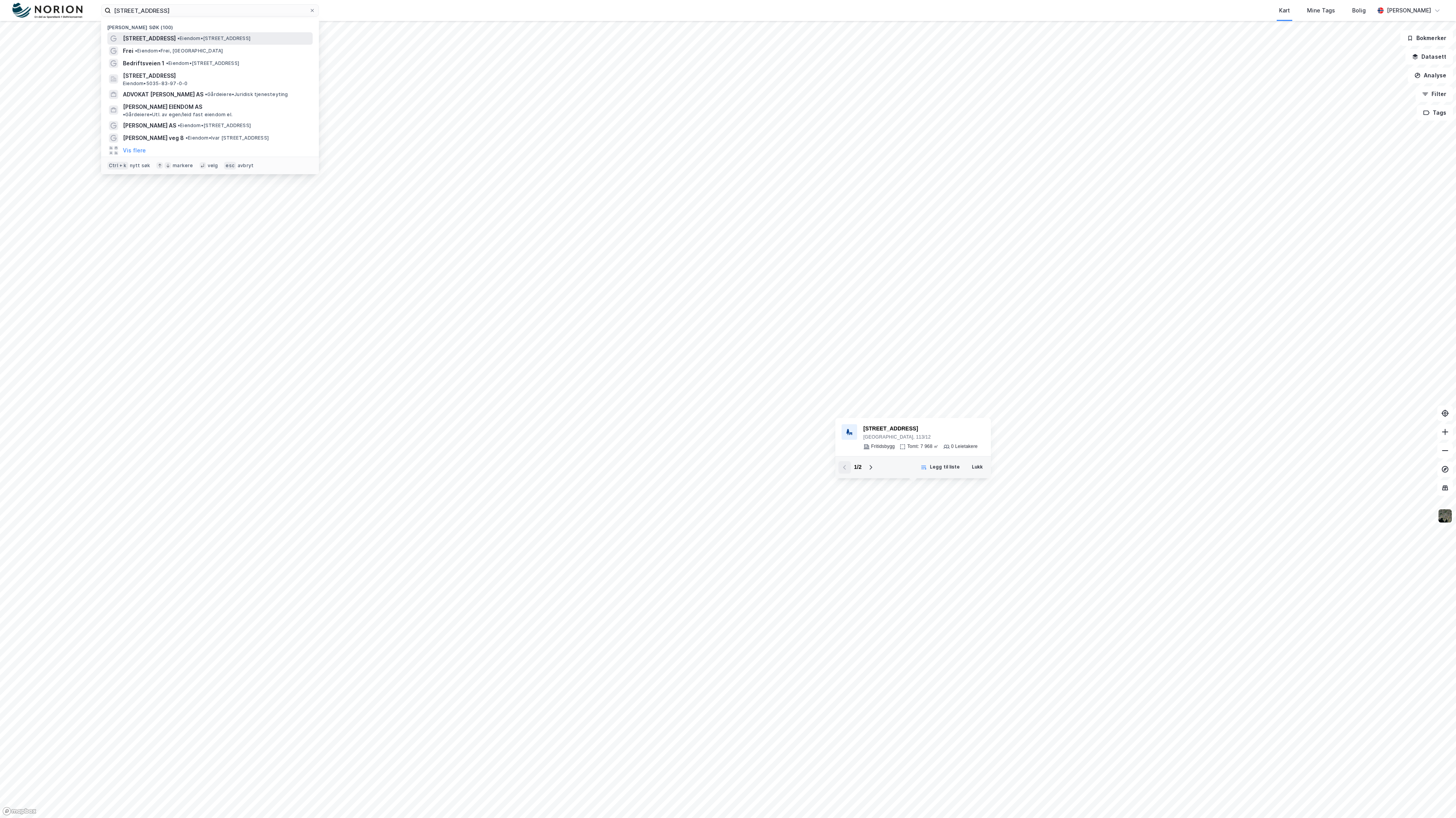
click at [261, 43] on div "[STREET_ADDRESS] • Eiendom • [STREET_ADDRESS]" at bounding box center [210, 38] width 205 height 12
